Goal: Use online tool/utility: Use online tool/utility

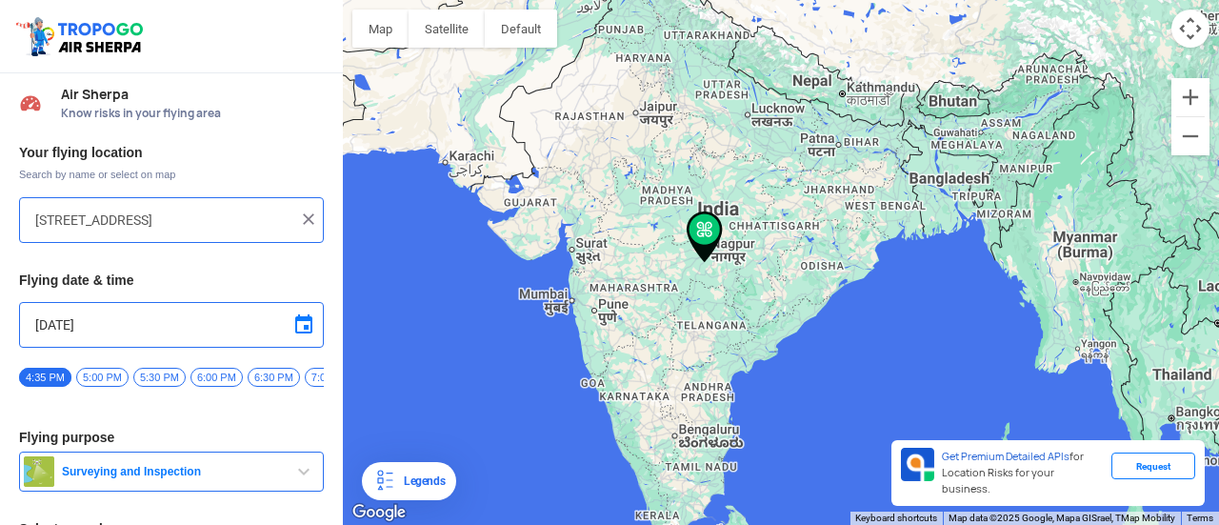
click at [116, 221] on input "[STREET_ADDRESS]" at bounding box center [164, 219] width 258 height 23
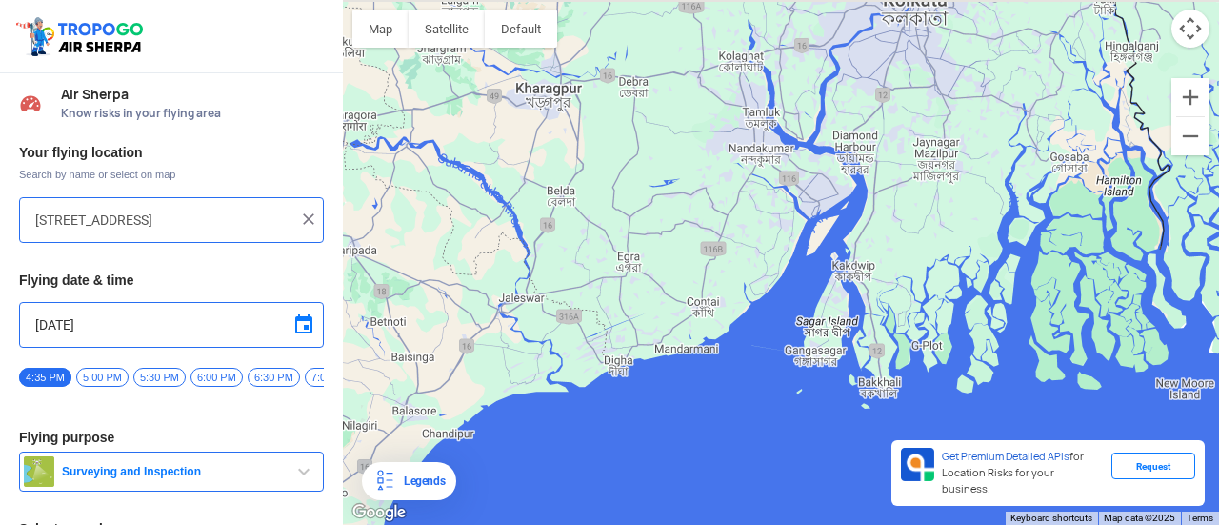
drag, startPoint x: 750, startPoint y: 348, endPoint x: 724, endPoint y: 426, distance: 81.6
click at [724, 426] on div "To navigate, press the arrow keys." at bounding box center [781, 262] width 876 height 525
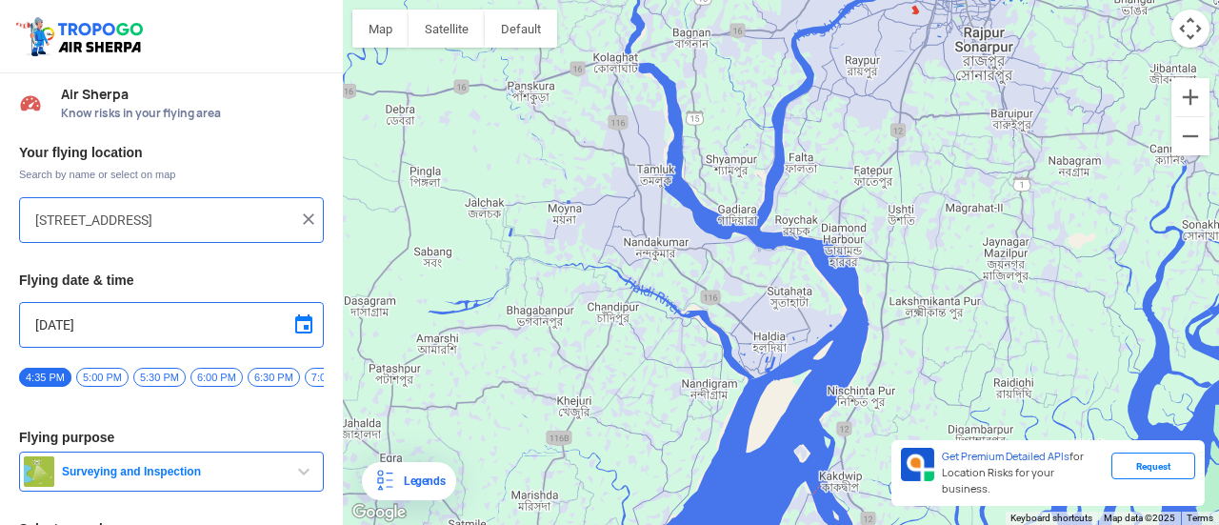
click at [766, 345] on div "To navigate, press the arrow keys." at bounding box center [781, 262] width 876 height 525
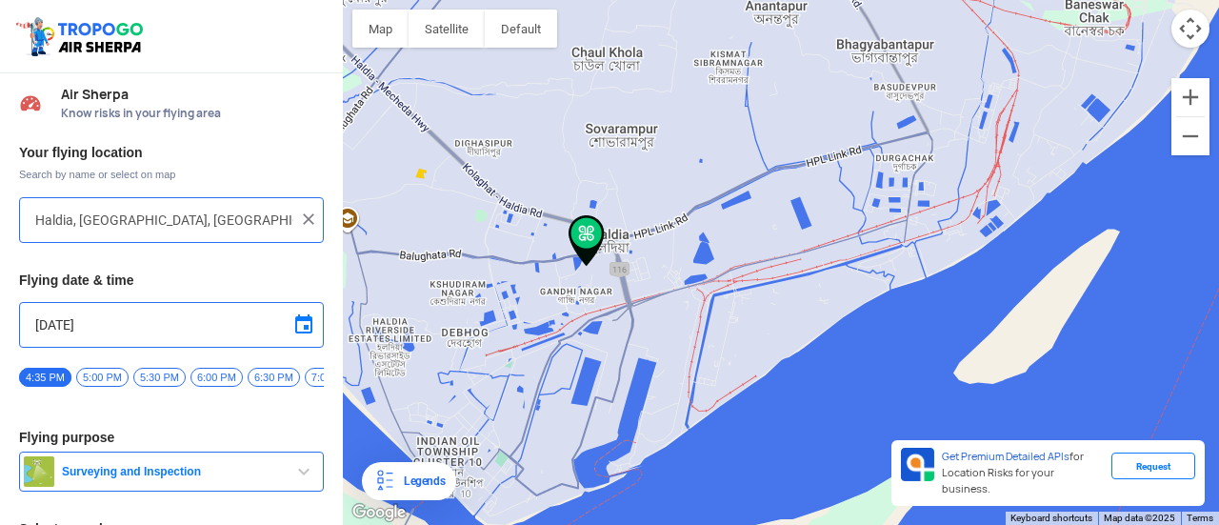
drag, startPoint x: 601, startPoint y: 197, endPoint x: 601, endPoint y: 332, distance: 135.2
click at [601, 332] on div "To navigate, press the arrow keys." at bounding box center [781, 262] width 876 height 525
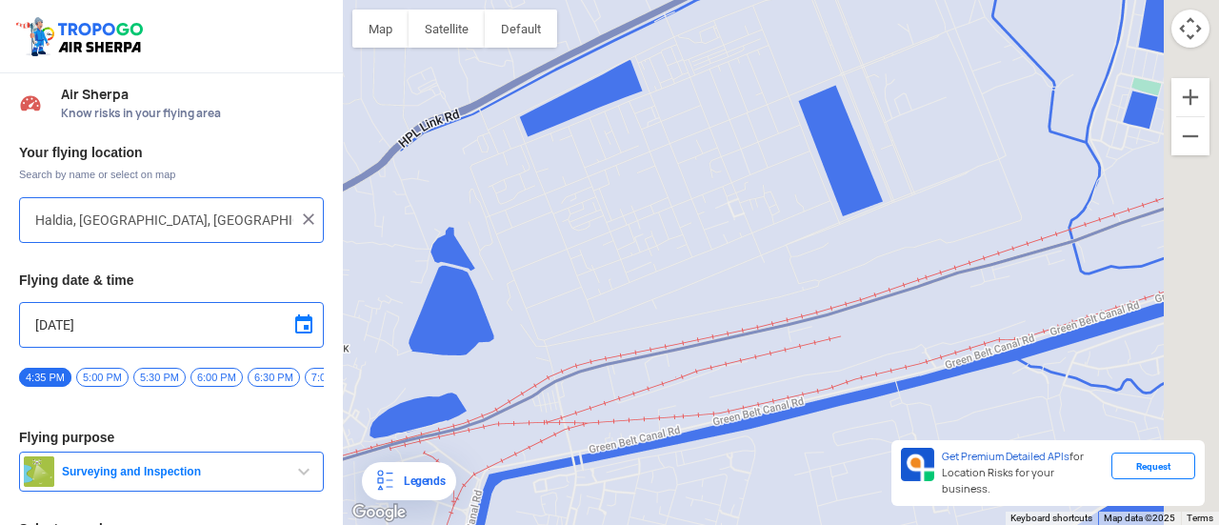
drag, startPoint x: 707, startPoint y: 240, endPoint x: 238, endPoint y: 373, distance: 487.9
click at [238, 373] on div "Location Risk Score Air Sherpa Know risks in your flying area Your flying locat…" at bounding box center [609, 262] width 1219 height 525
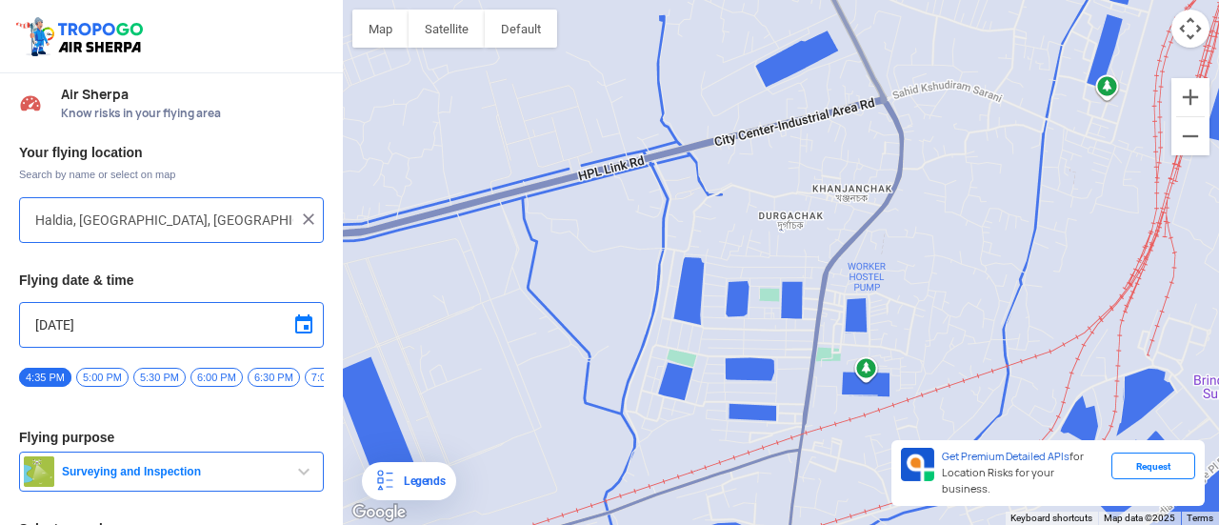
drag, startPoint x: 583, startPoint y: 301, endPoint x: 377, endPoint y: 547, distance: 321.1
click at [377, 509] on html "Location Risk Score Air Sherpa Know risks in your flying area Your flying locat…" at bounding box center [609, 262] width 1219 height 525
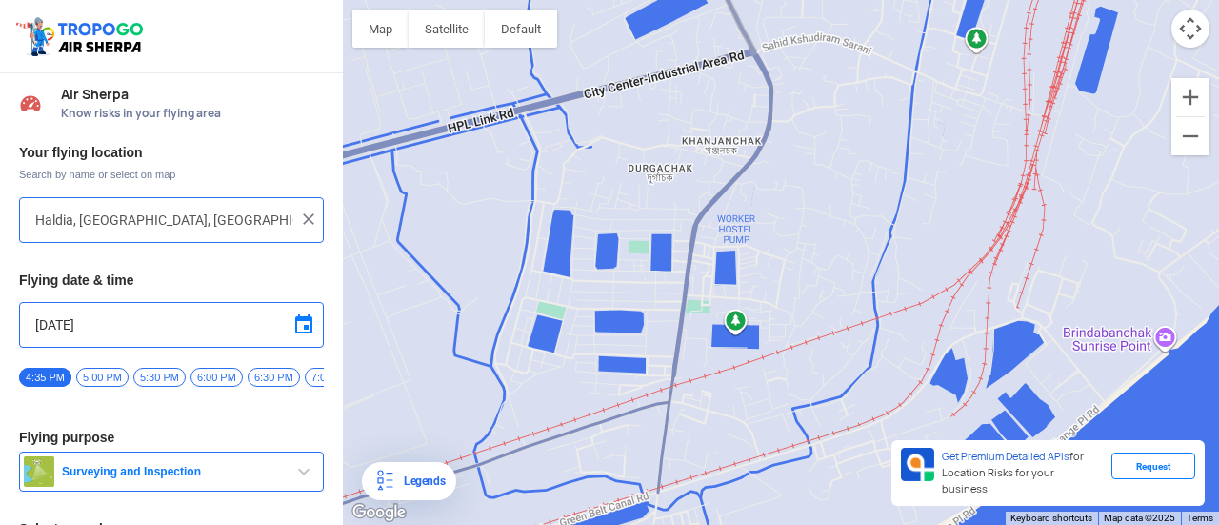
drag, startPoint x: 640, startPoint y: 329, endPoint x: 656, endPoint y: 190, distance: 139.9
click at [656, 190] on div "To navigate, press the arrow keys." at bounding box center [781, 262] width 876 height 525
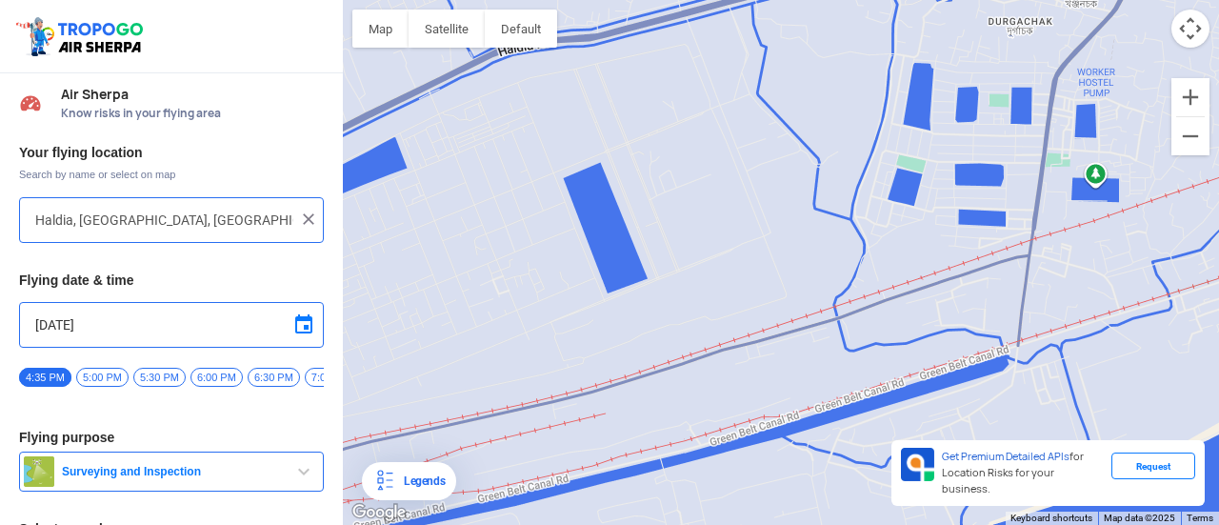
drag, startPoint x: 558, startPoint y: 439, endPoint x: 921, endPoint y: 292, distance: 391.2
click at [921, 292] on div "To navigate, press the arrow keys." at bounding box center [781, 262] width 876 height 525
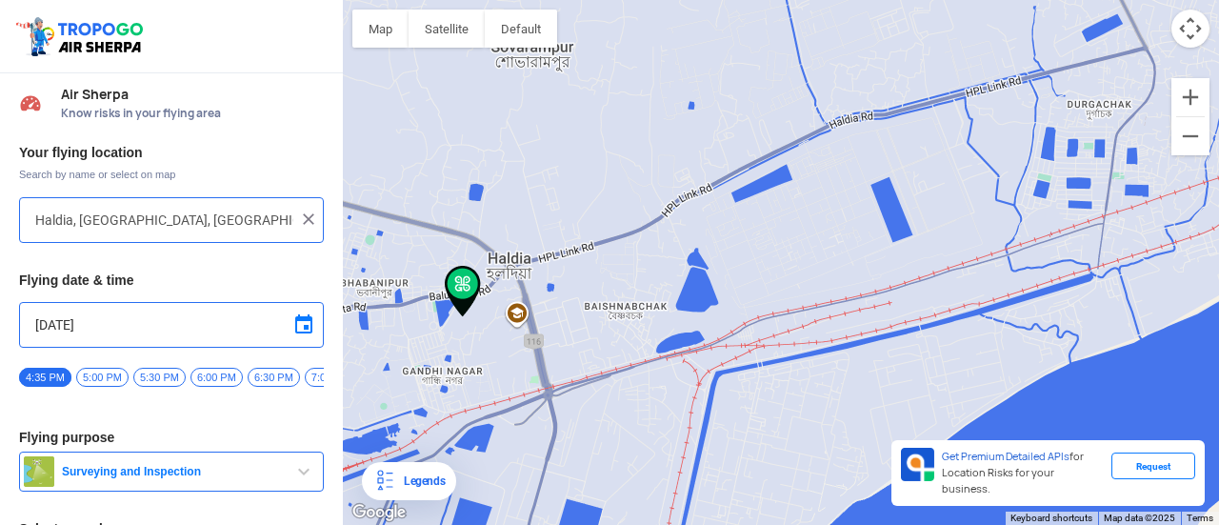
drag, startPoint x: 708, startPoint y: 504, endPoint x: 804, endPoint y: 232, distance: 287.9
click at [804, 232] on div "To navigate, press the arrow keys." at bounding box center [781, 262] width 876 height 525
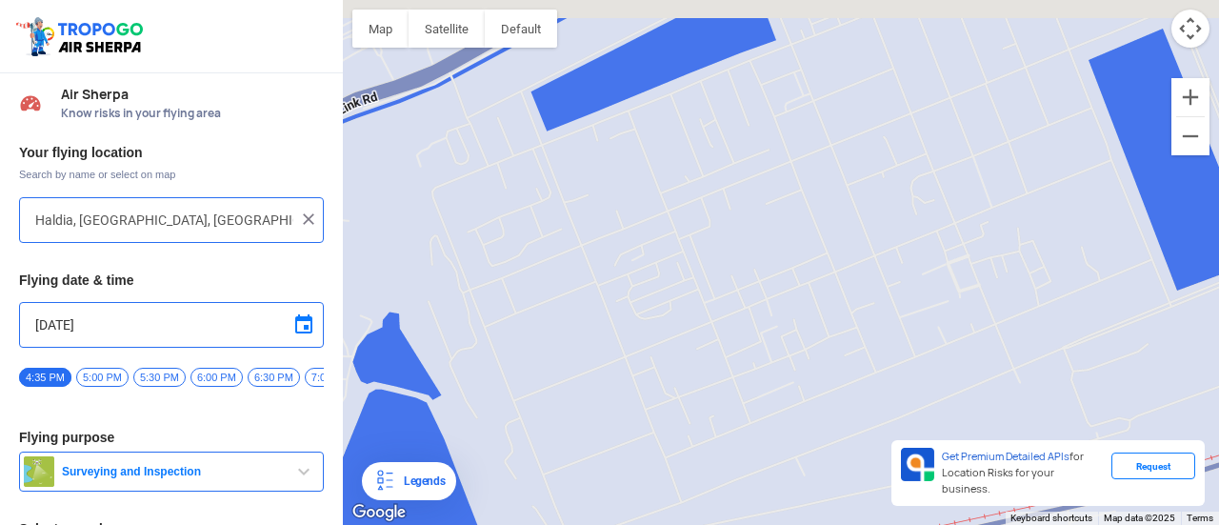
drag, startPoint x: 754, startPoint y: 456, endPoint x: 758, endPoint y: 475, distance: 19.4
click at [758, 475] on div "To navigate, press the arrow keys." at bounding box center [781, 262] width 876 height 525
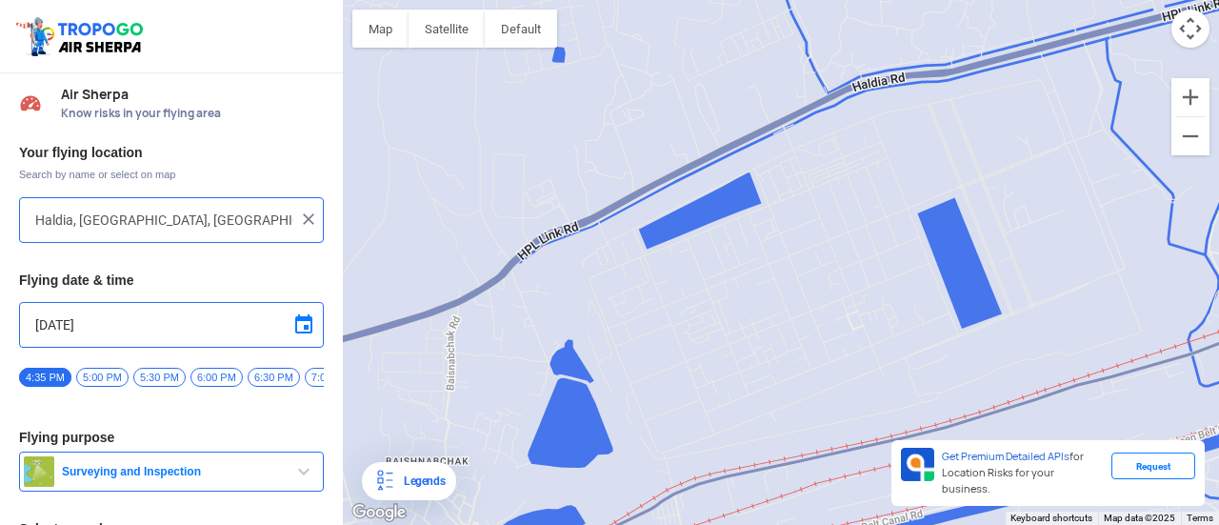
click at [747, 313] on div "To navigate, press the arrow keys." at bounding box center [781, 262] width 876 height 525
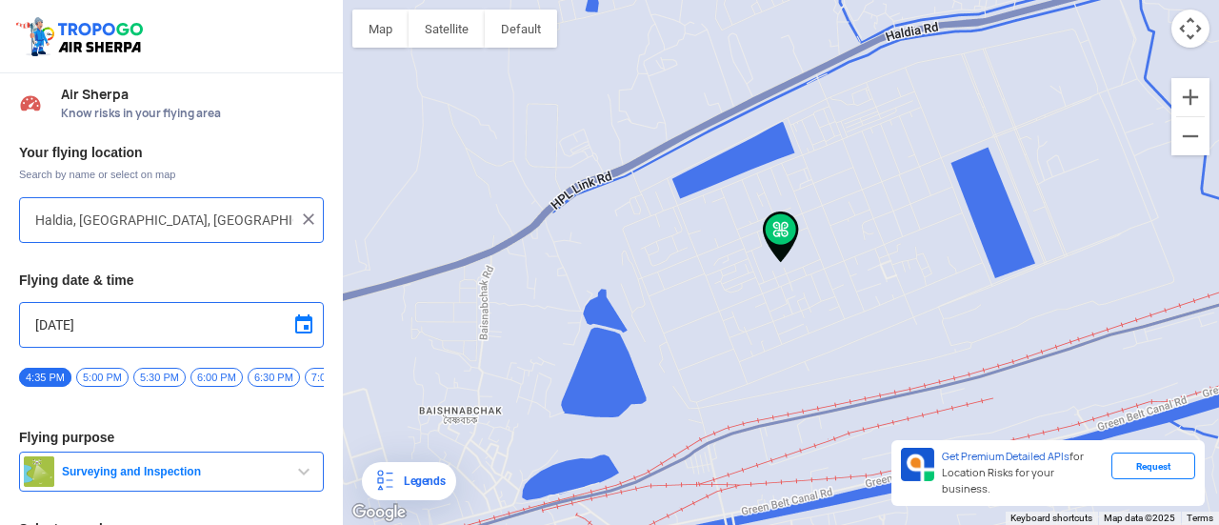
type input "Haldia, [GEOGRAPHIC_DATA], [GEOGRAPHIC_DATA]"
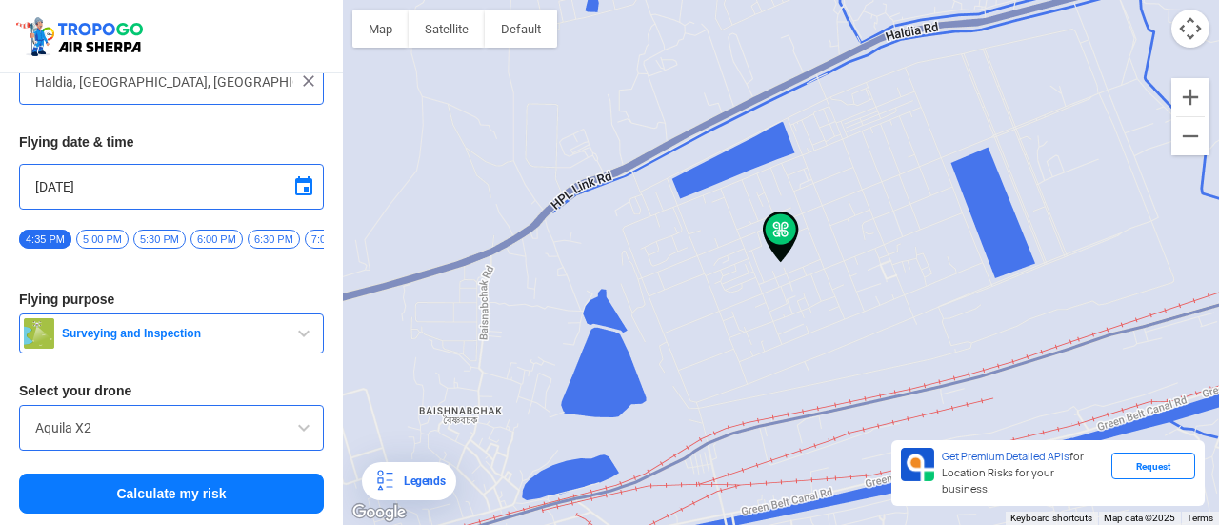
click at [232, 486] on button "Calculate my risk" at bounding box center [171, 493] width 305 height 40
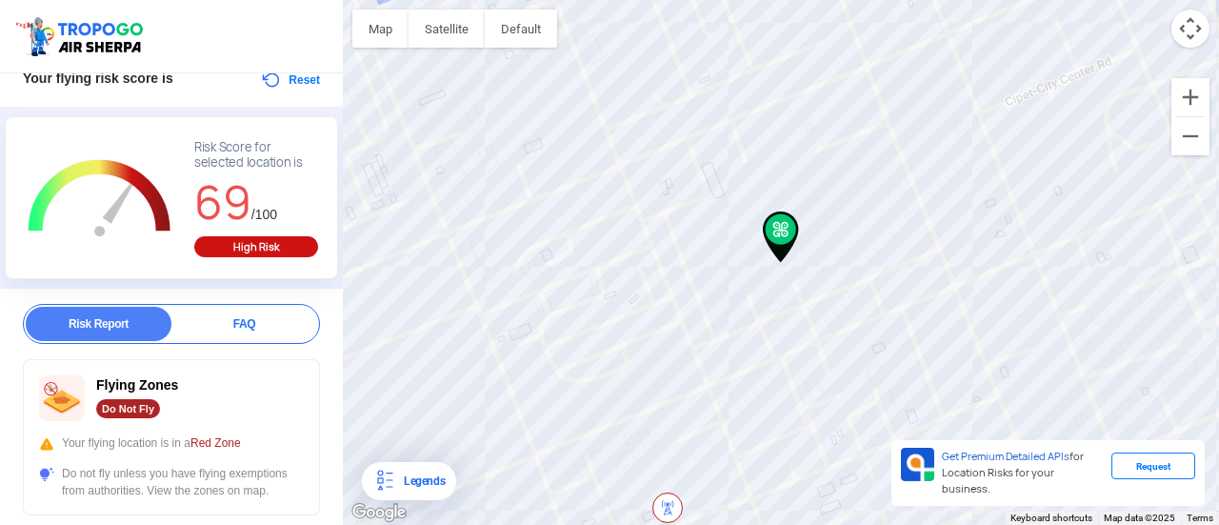
scroll to position [190, 0]
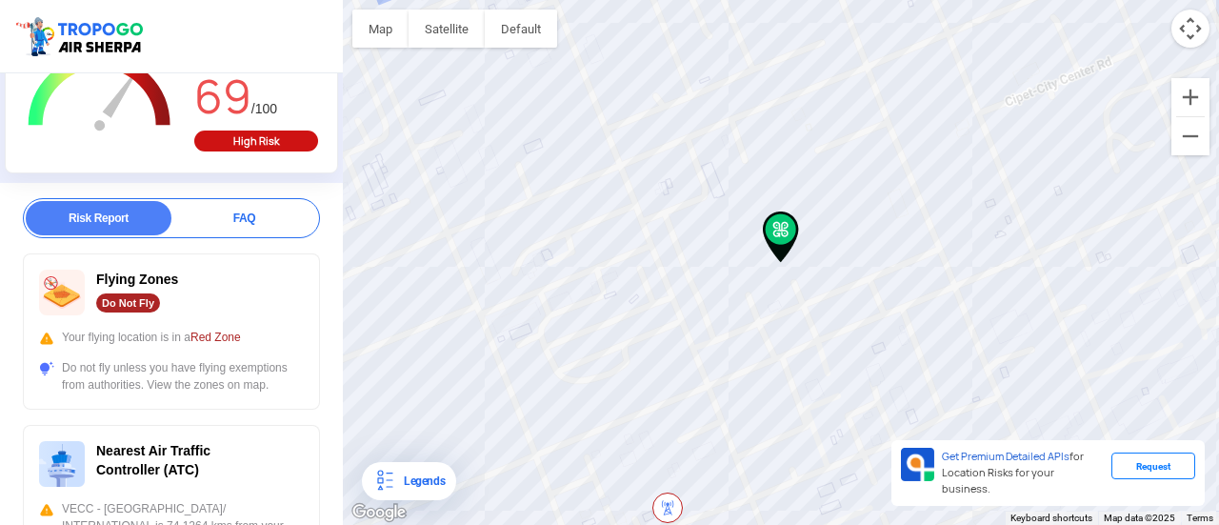
click at [208, 218] on div "FAQ" at bounding box center [244, 218] width 146 height 34
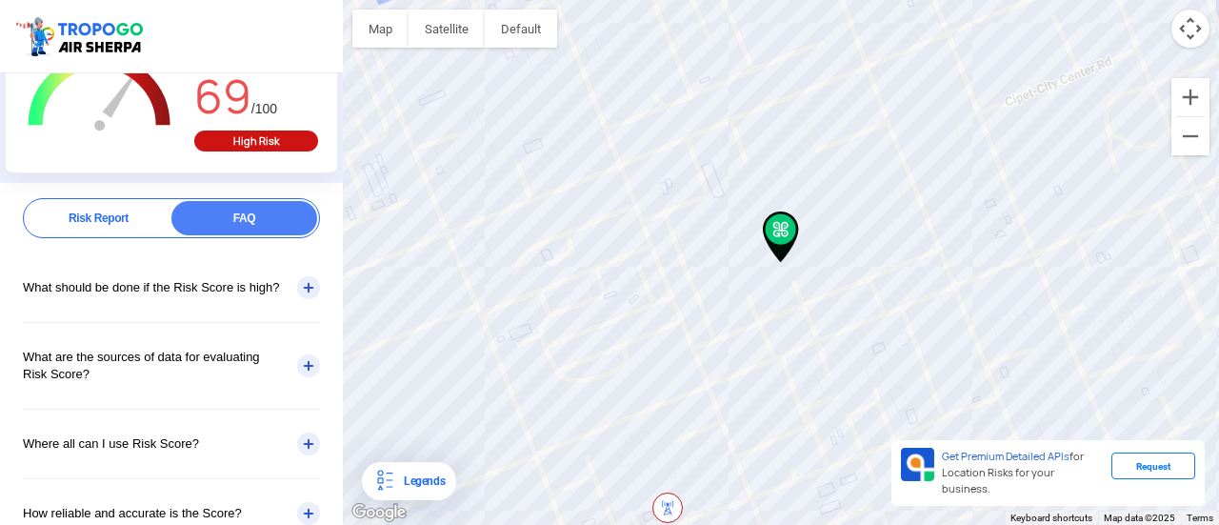
click at [308, 285] on div "What should be done if the Risk Score is high?" at bounding box center [171, 287] width 297 height 69
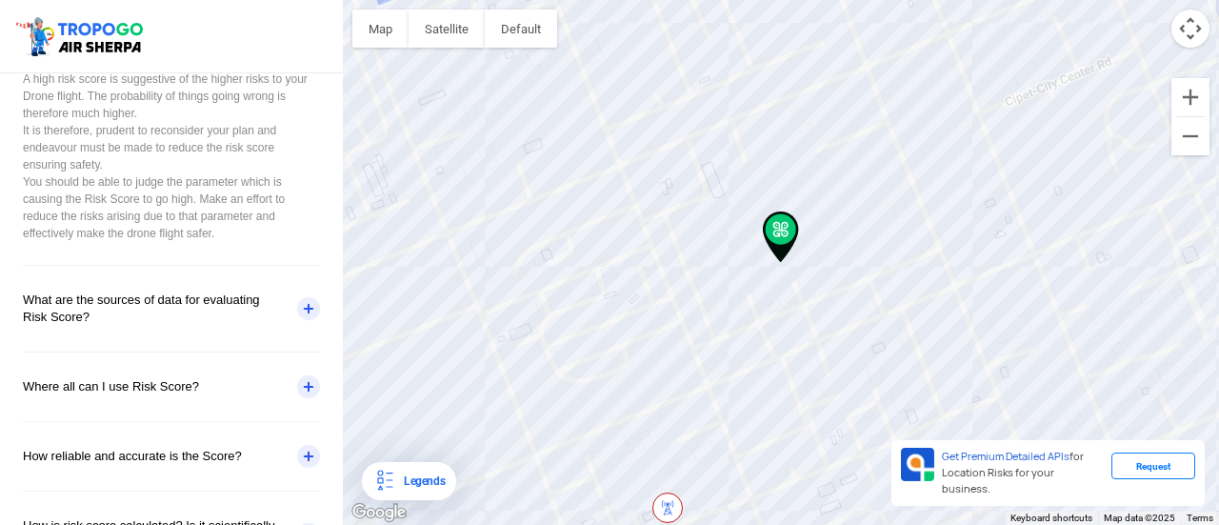
scroll to position [400, 0]
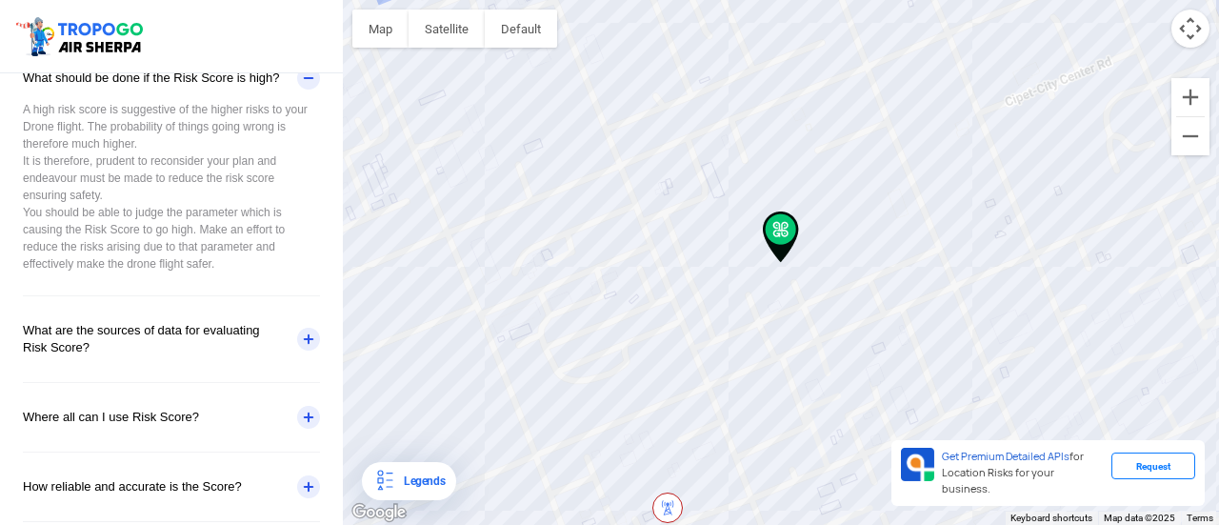
click at [301, 344] on div "What are the sources of data for evaluating Risk Score?" at bounding box center [171, 339] width 297 height 86
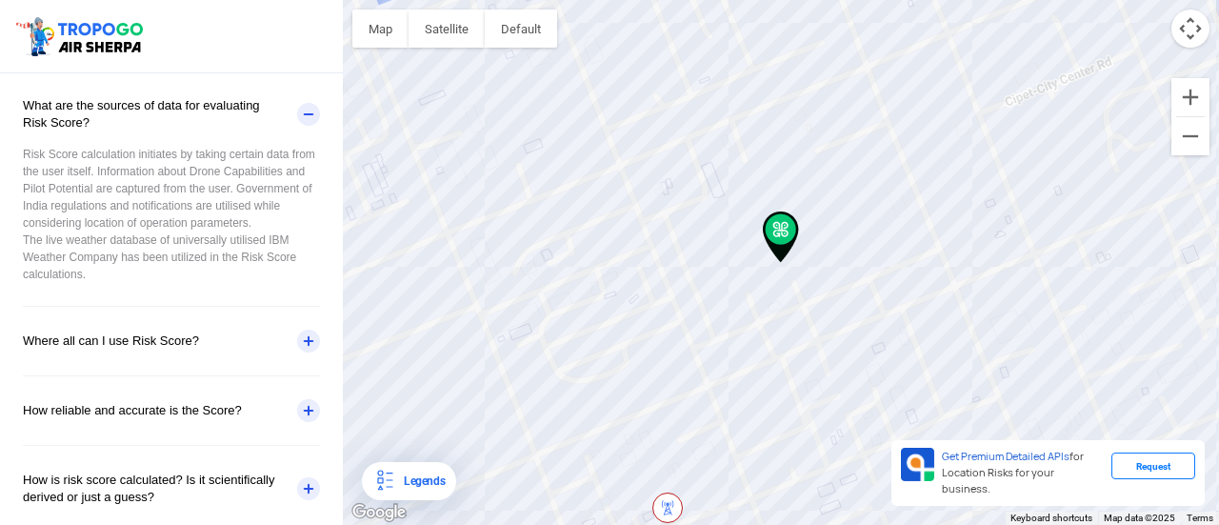
scroll to position [644, 0]
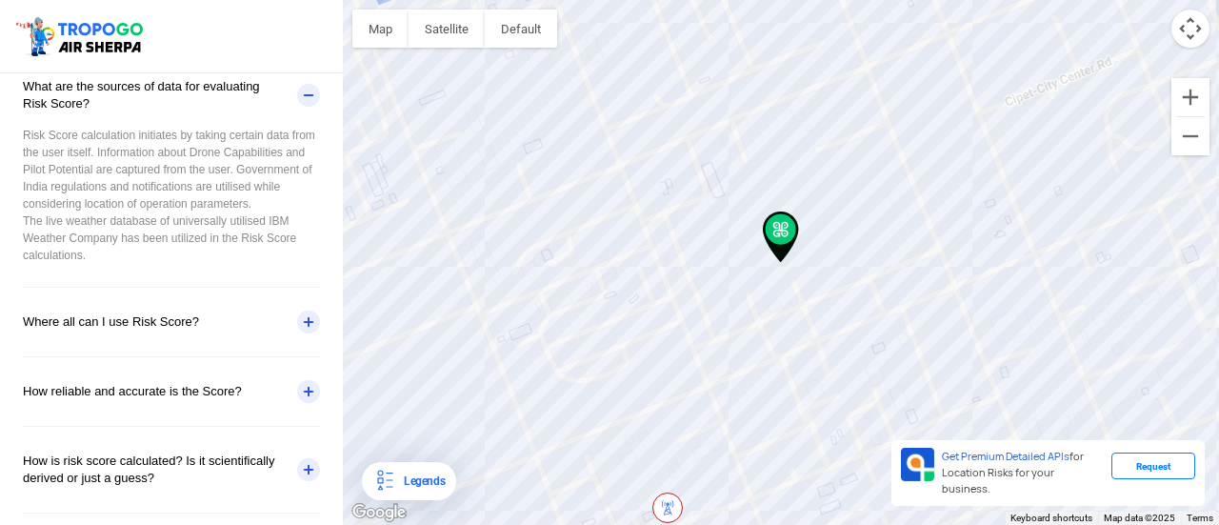
click at [299, 321] on div "Where all can I use Risk Score?" at bounding box center [171, 322] width 297 height 69
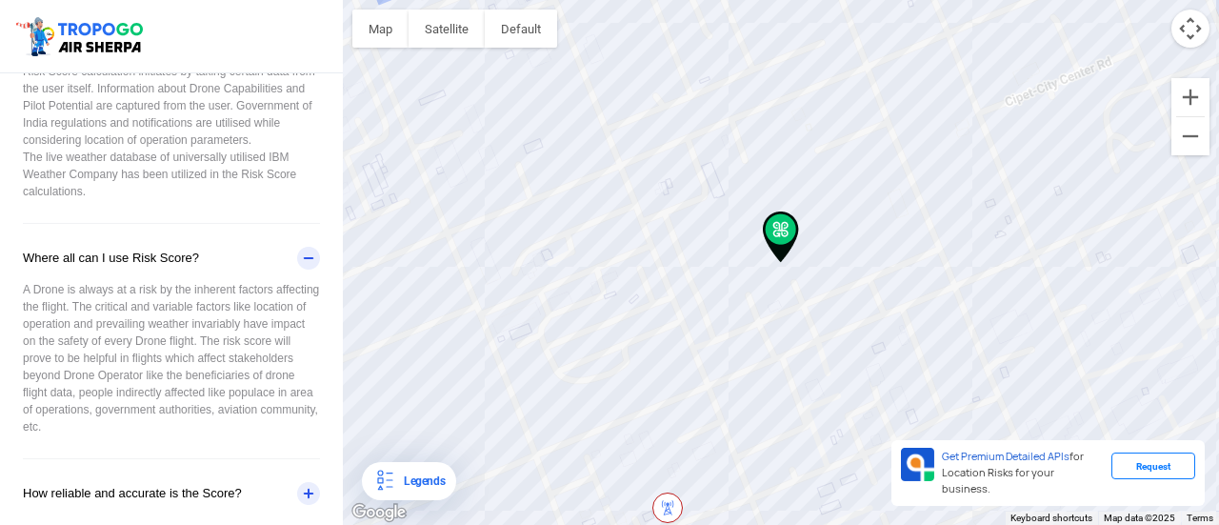
scroll to position [809, 0]
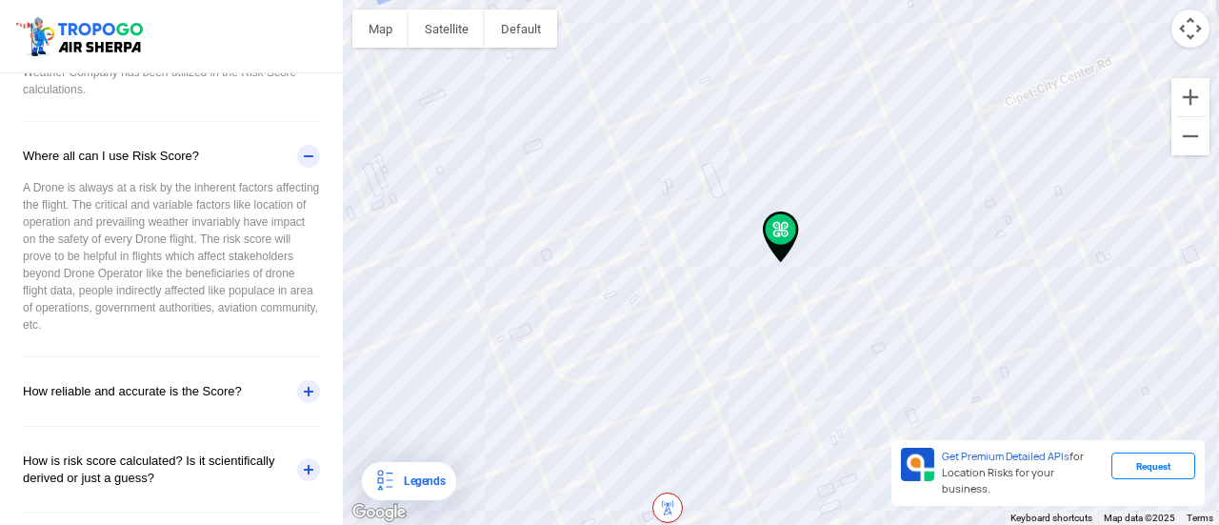
click at [312, 395] on div "How reliable and accurate is the Score?" at bounding box center [171, 391] width 297 height 69
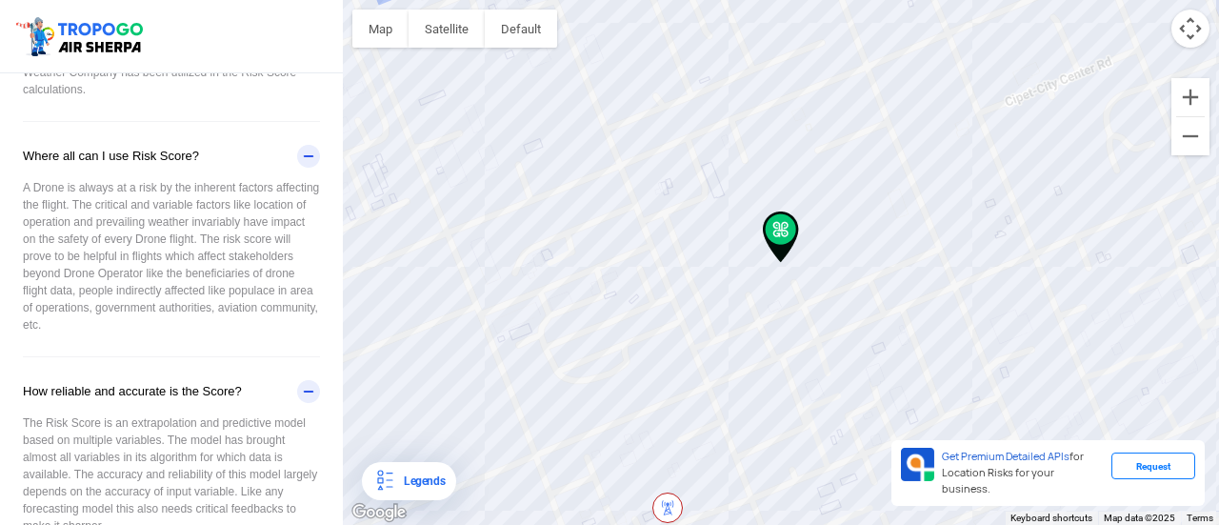
scroll to position [975, 0]
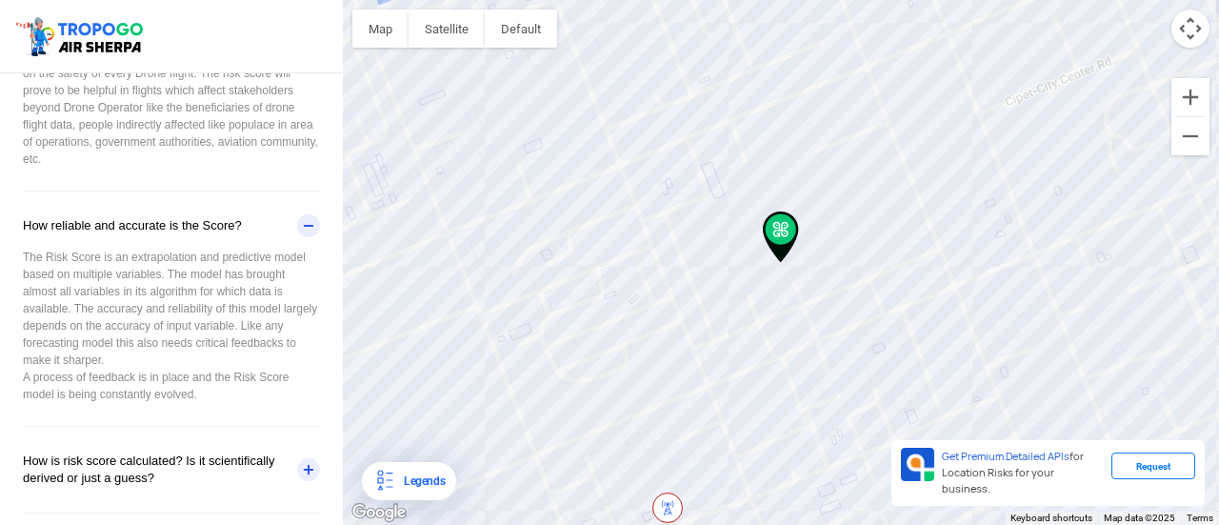
click at [311, 468] on div "How is risk score calculated? Is it scientifically derived or just a guess?" at bounding box center [171, 469] width 297 height 86
